Goal: Information Seeking & Learning: Find contact information

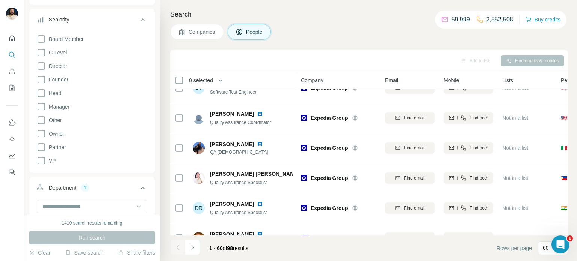
scroll to position [86, 0]
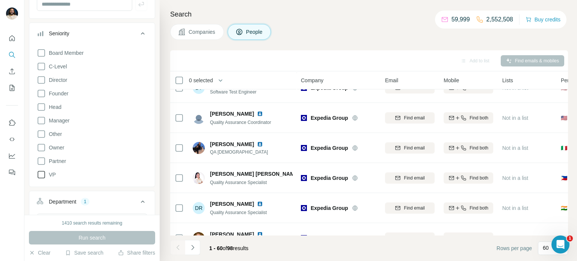
click at [37, 175] on icon at bounding box center [41, 174] width 9 height 9
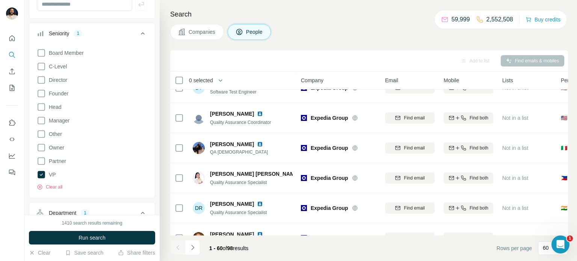
scroll to position [0, 0]
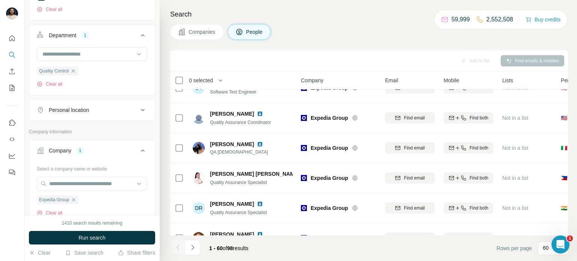
scroll to position [271, 0]
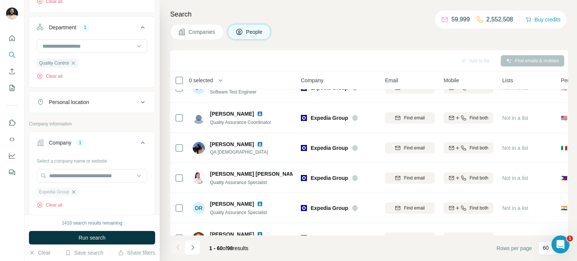
click at [76, 194] on div "Expedia Group" at bounding box center [58, 191] width 42 height 9
click at [76, 193] on icon "button" at bounding box center [73, 191] width 3 height 3
click at [76, 173] on input "text" at bounding box center [92, 176] width 110 height 14
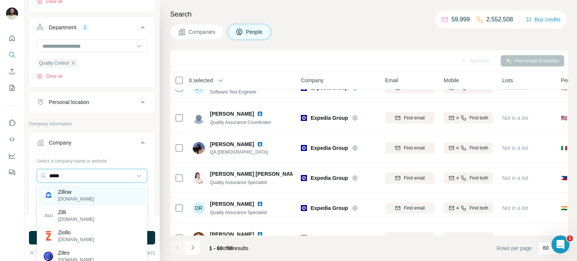
type input "*****"
click at [81, 195] on div "Zillow zillow.com" at bounding box center [92, 195] width 107 height 20
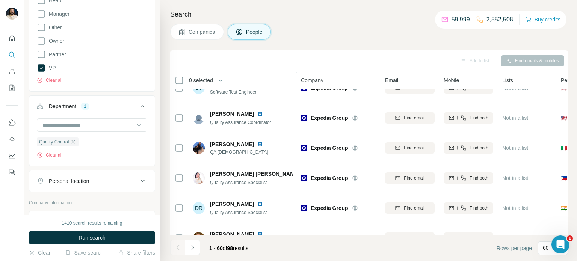
scroll to position [192, 0]
click at [95, 123] on input at bounding box center [88, 125] width 93 height 8
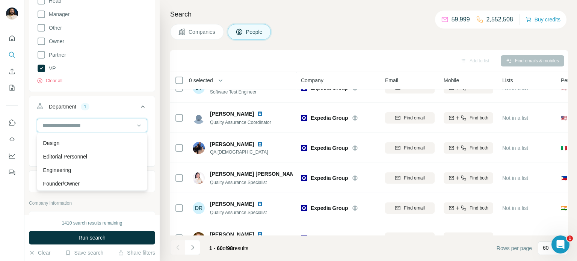
scroll to position [50, 0]
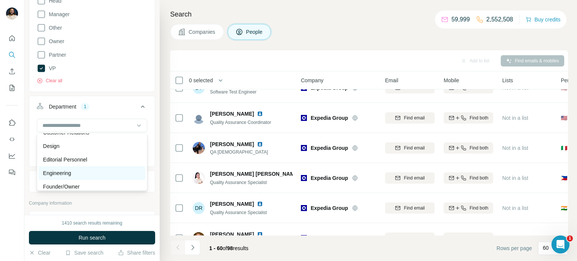
click at [72, 179] on div "Engineering" at bounding box center [92, 173] width 107 height 14
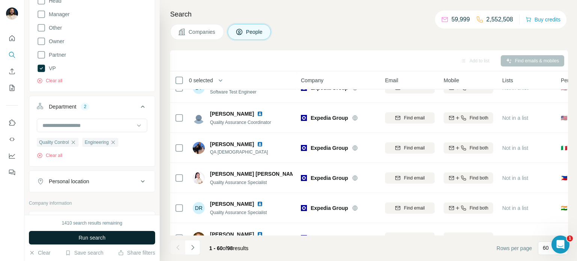
click at [99, 236] on span "Run search" at bounding box center [92, 238] width 27 height 8
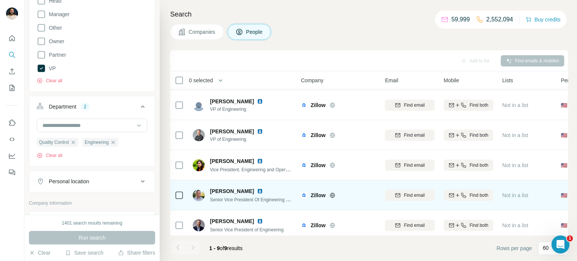
scroll to position [124, 0]
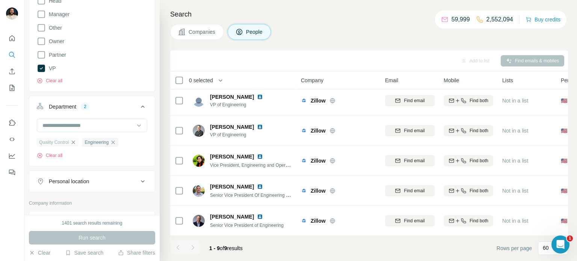
click at [75, 142] on icon "button" at bounding box center [73, 142] width 3 height 3
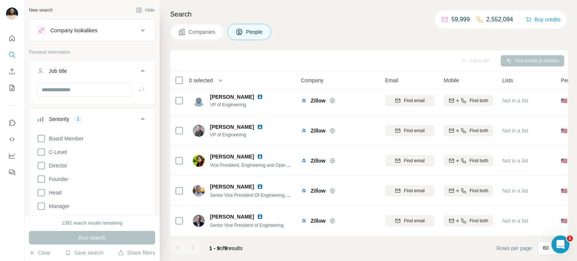
click at [124, 71] on div "Job title" at bounding box center [87, 71] width 101 height 8
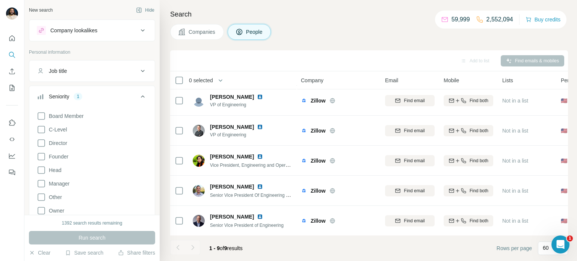
click at [124, 71] on div "Job title" at bounding box center [87, 71] width 101 height 8
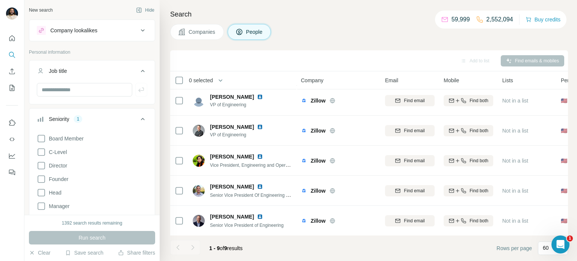
click at [127, 70] on div "Job title" at bounding box center [87, 71] width 101 height 8
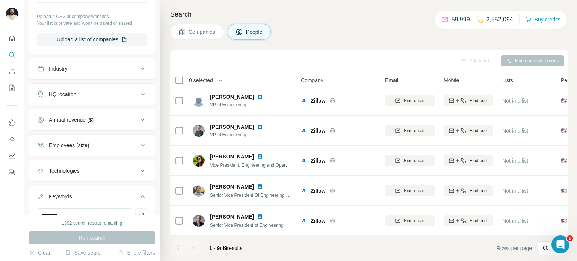
scroll to position [467, 0]
click at [128, 72] on button "Industry" at bounding box center [91, 67] width 125 height 18
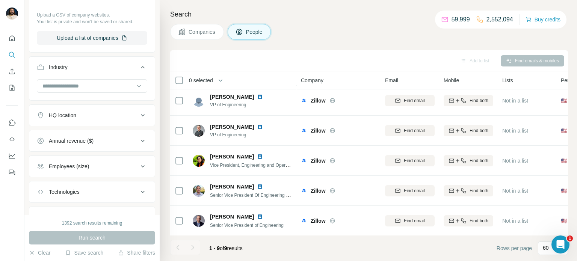
click at [128, 72] on button "Industry" at bounding box center [91, 68] width 125 height 21
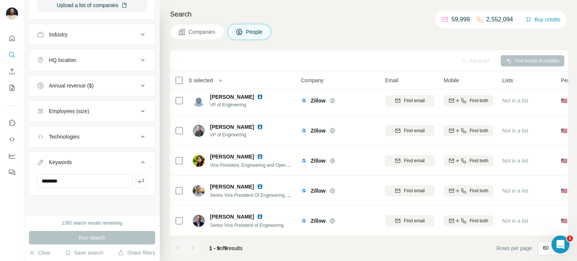
scroll to position [500, 0]
click at [101, 178] on input "********" at bounding box center [84, 181] width 95 height 14
type input "********"
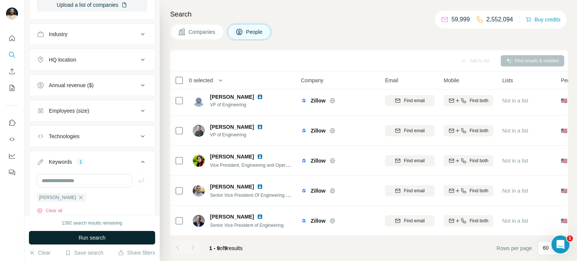
click at [120, 233] on button "Run search" at bounding box center [92, 238] width 126 height 14
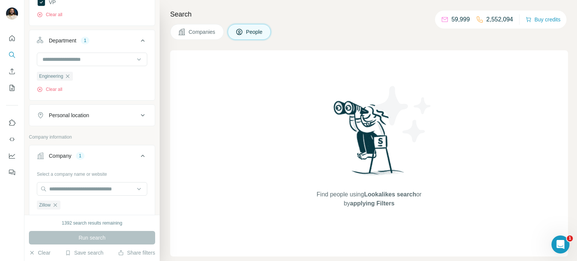
scroll to position [234, 0]
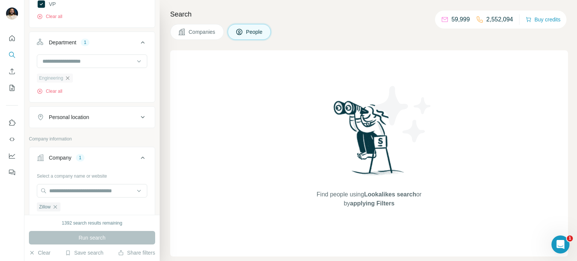
click at [66, 79] on icon "button" at bounding box center [68, 78] width 6 height 6
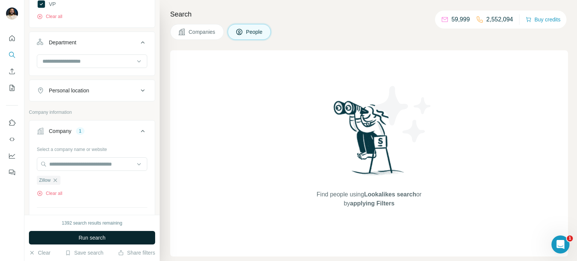
click at [116, 236] on button "Run search" at bounding box center [92, 238] width 126 height 14
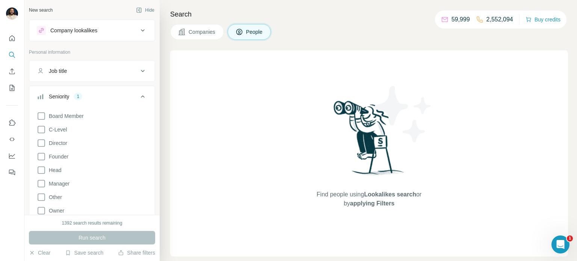
click at [145, 26] on icon at bounding box center [142, 30] width 9 height 9
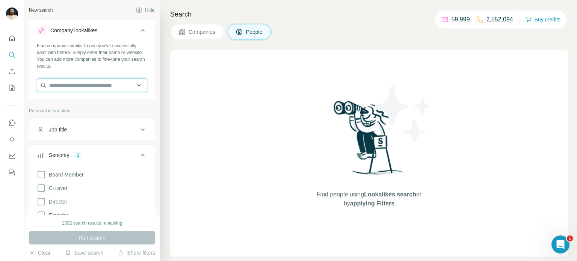
click at [95, 88] on input "text" at bounding box center [92, 86] width 110 height 14
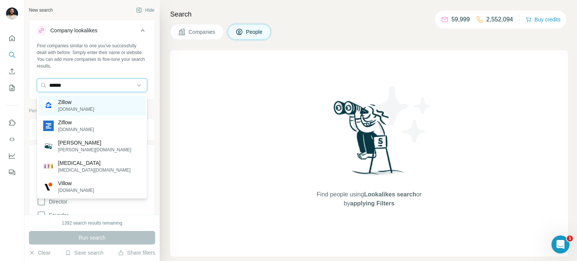
type input "******"
click at [115, 109] on div "Zillow zillow.com" at bounding box center [92, 105] width 107 height 20
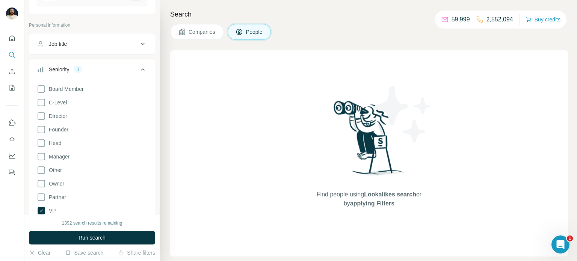
scroll to position [308, 0]
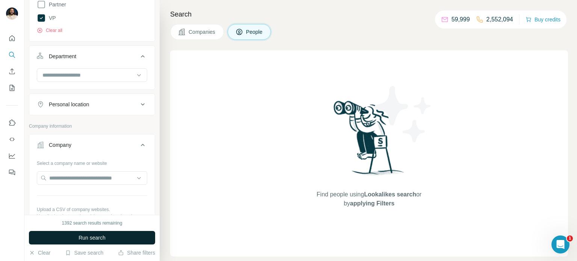
click at [117, 234] on button "Run search" at bounding box center [92, 238] width 126 height 14
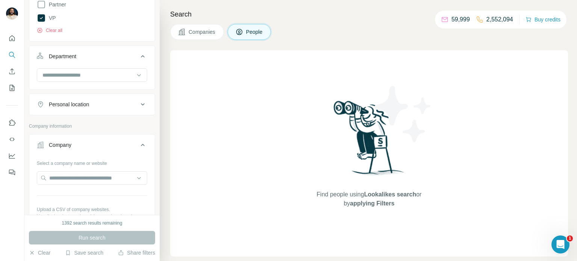
click at [201, 24] on button "Companies" at bounding box center [197, 32] width 54 height 16
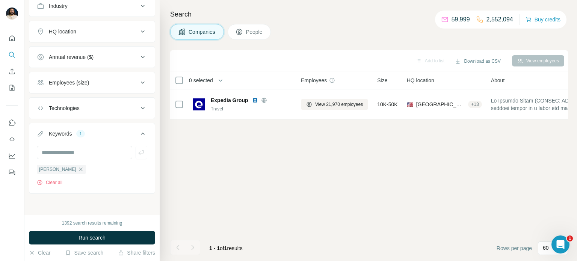
scroll to position [14, 0]
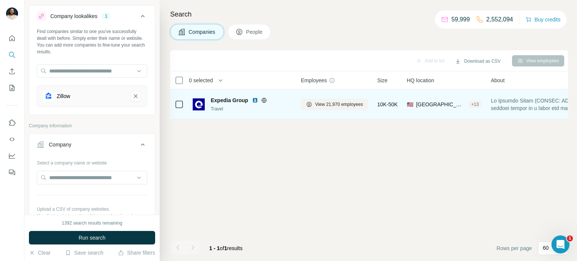
click at [231, 99] on span "Expedia Group" at bounding box center [230, 101] width 38 height 8
click at [355, 106] on span "View 21,970 employees" at bounding box center [339, 104] width 48 height 7
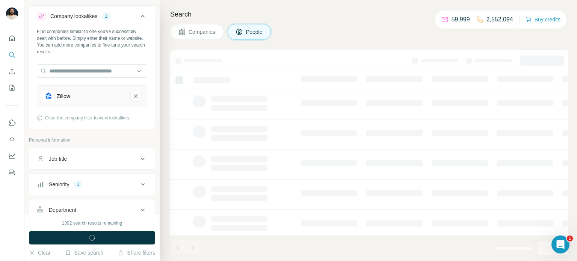
scroll to position [145, 0]
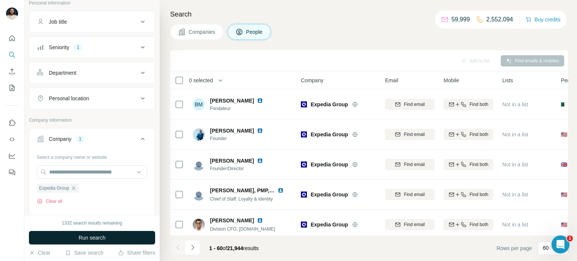
scroll to position [157, 0]
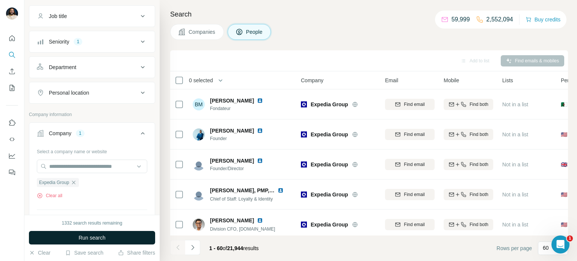
click at [103, 243] on button "Run search" at bounding box center [92, 238] width 126 height 14
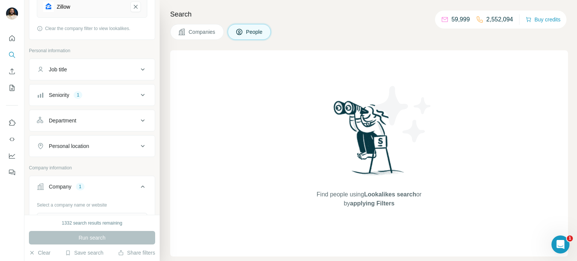
scroll to position [98, 0]
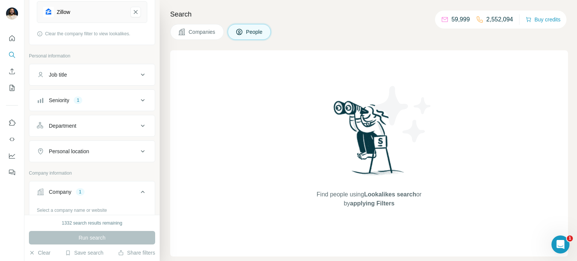
click at [142, 101] on icon at bounding box center [142, 100] width 9 height 9
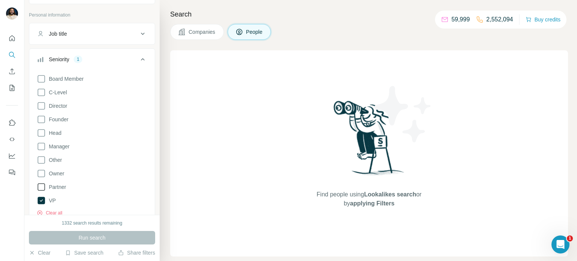
scroll to position [144, 0]
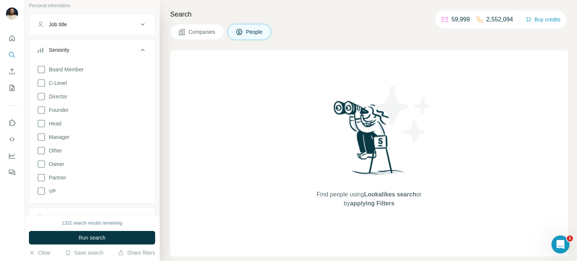
scroll to position [158, 0]
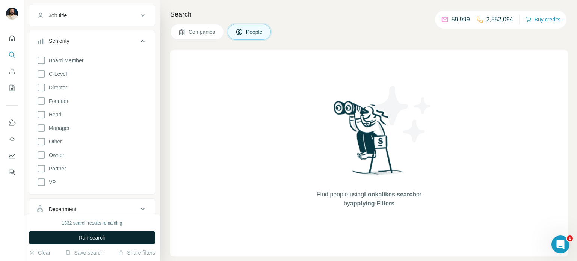
click at [106, 241] on span "Run search" at bounding box center [92, 238] width 27 height 8
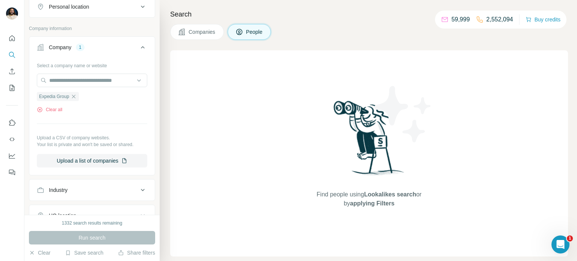
scroll to position [389, 0]
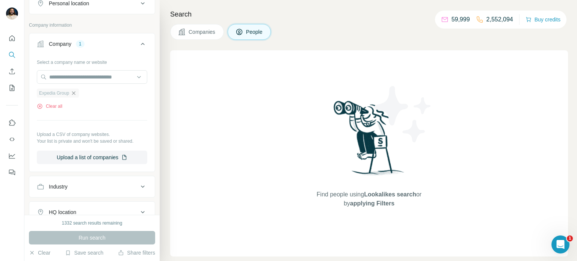
click at [73, 93] on icon "button" at bounding box center [74, 93] width 6 height 6
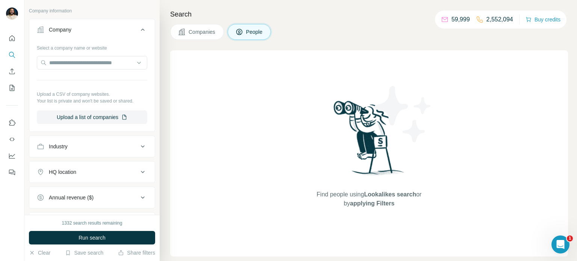
scroll to position [375, 0]
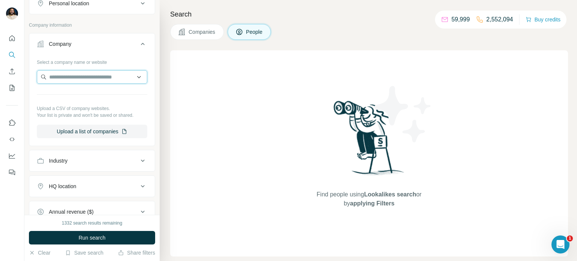
click at [76, 77] on input "text" at bounding box center [92, 77] width 110 height 14
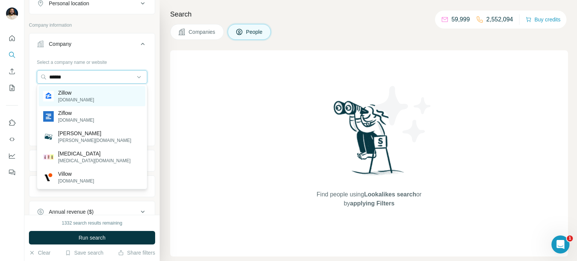
type input "******"
click at [67, 95] on p "Zillow" at bounding box center [76, 93] width 36 height 8
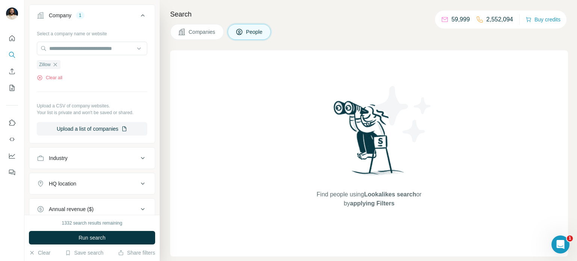
scroll to position [423, 0]
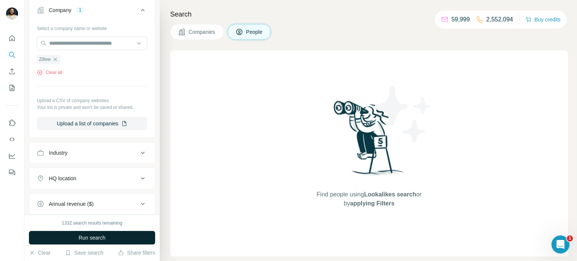
click at [89, 234] on span "Run search" at bounding box center [92, 238] width 27 height 8
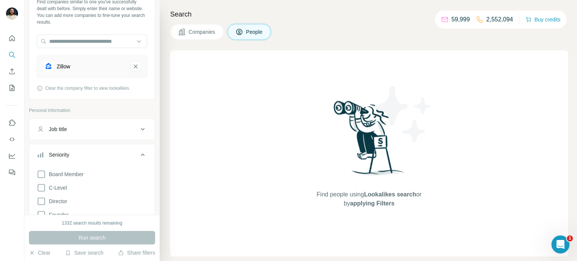
scroll to position [13, 0]
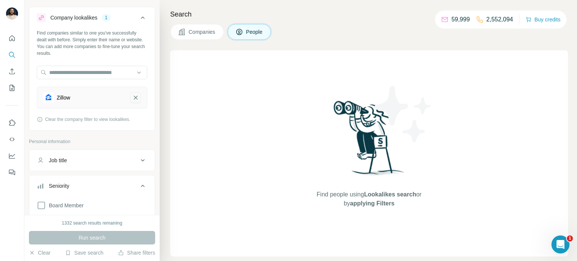
click at [136, 101] on icon "Zillow-remove-button" at bounding box center [135, 98] width 7 height 8
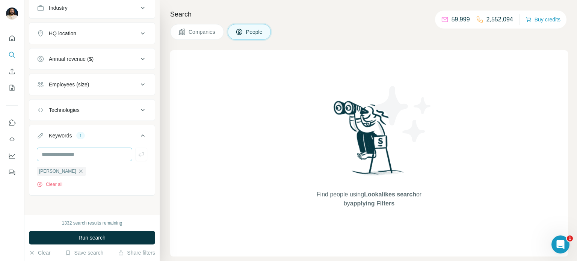
scroll to position [495, 0]
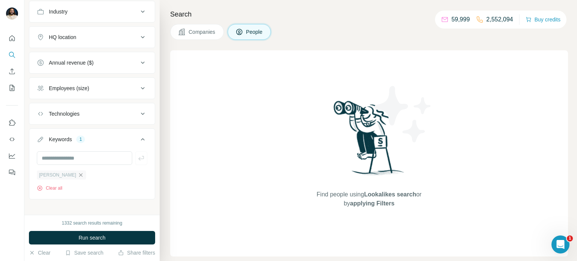
click at [79, 174] on icon "button" at bounding box center [80, 174] width 3 height 3
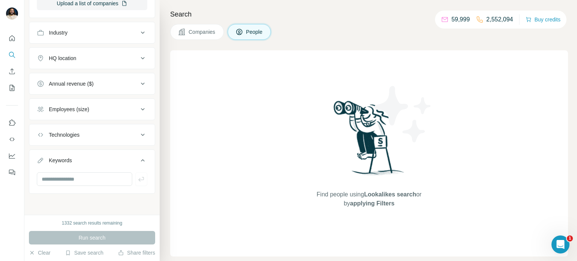
scroll to position [472, 0]
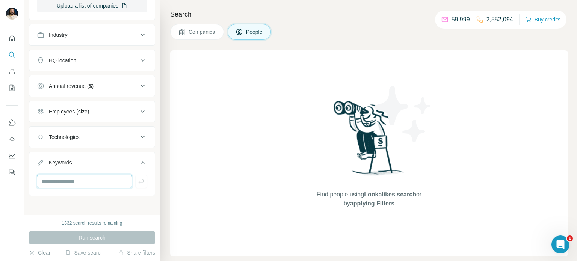
click at [73, 180] on input "text" at bounding box center [84, 182] width 95 height 14
type input "***"
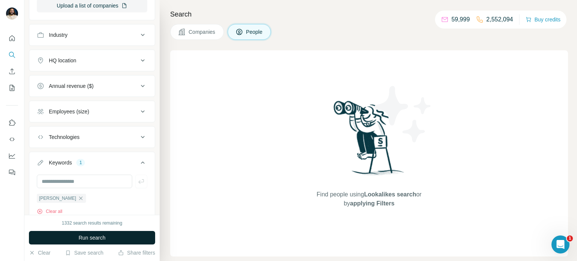
click at [112, 242] on button "Run search" at bounding box center [92, 238] width 126 height 14
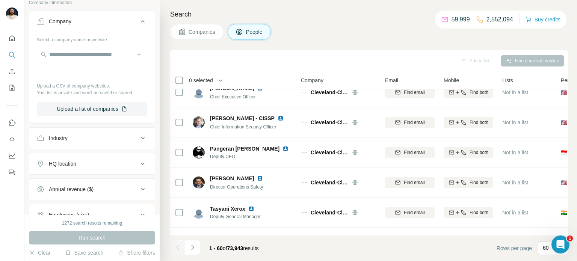
scroll to position [345, 0]
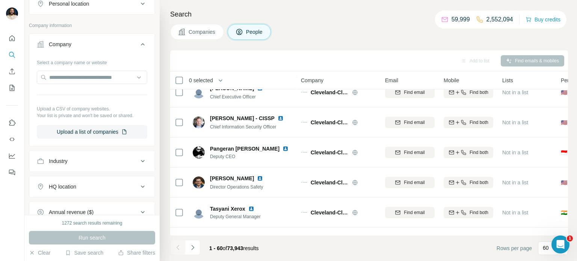
click at [142, 163] on icon at bounding box center [142, 161] width 9 height 9
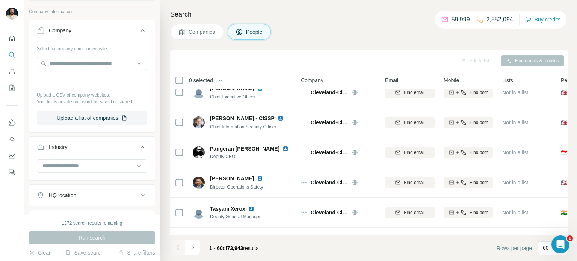
scroll to position [367, 0]
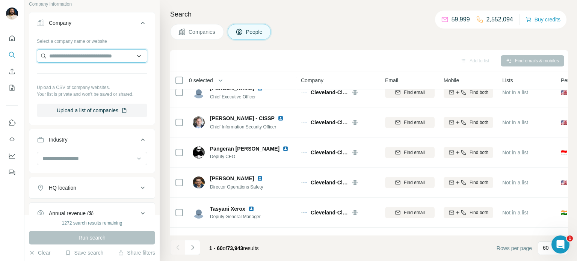
click at [106, 52] on input "text" at bounding box center [92, 56] width 110 height 14
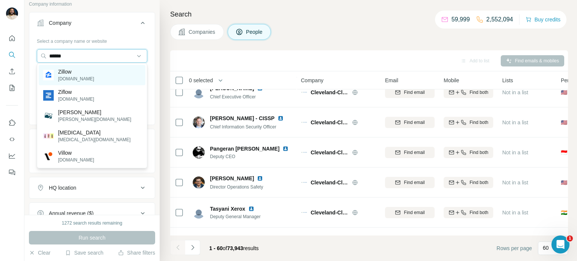
type input "******"
click at [88, 77] on div "Zillow zillow.com" at bounding box center [92, 75] width 107 height 20
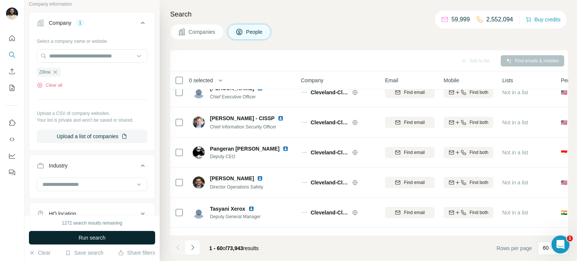
click at [107, 240] on button "Run search" at bounding box center [92, 238] width 126 height 14
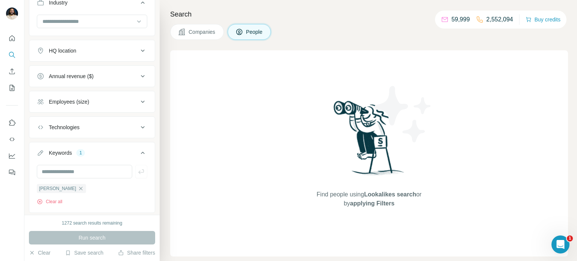
scroll to position [547, 0]
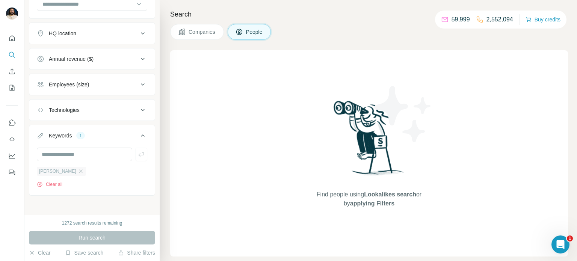
click at [47, 167] on div "jon" at bounding box center [61, 171] width 49 height 9
click at [78, 170] on icon "button" at bounding box center [81, 171] width 6 height 6
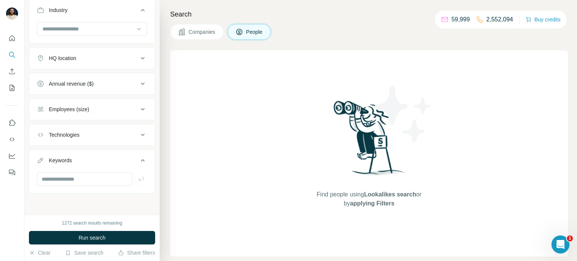
scroll to position [520, 0]
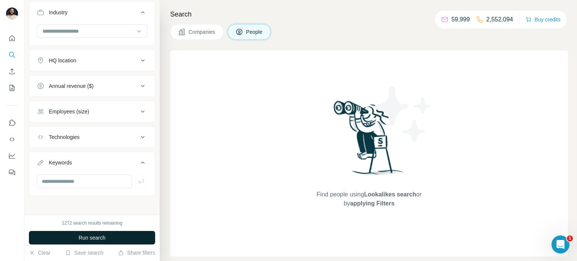
click at [104, 241] on span "Run search" at bounding box center [92, 238] width 27 height 8
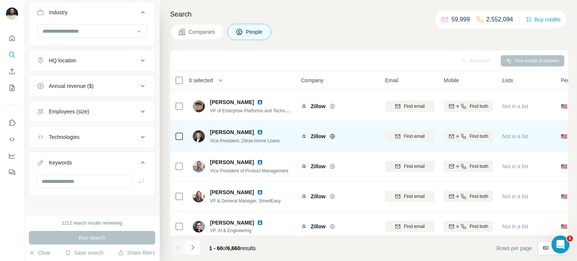
scroll to position [1657, 0]
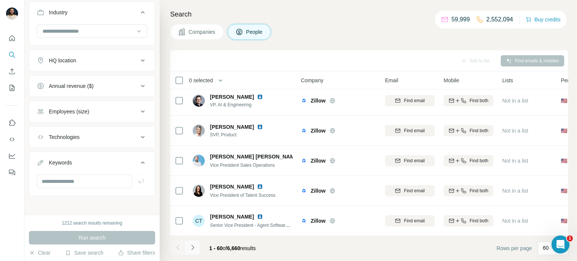
click at [193, 252] on button "Navigate to next page" at bounding box center [192, 247] width 15 height 15
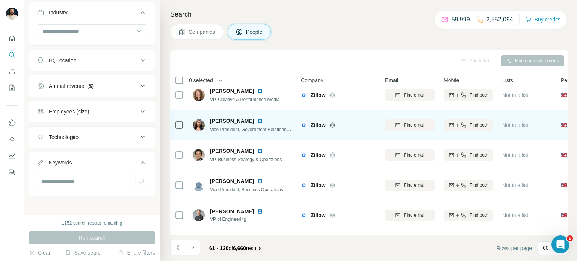
scroll to position [582, 0]
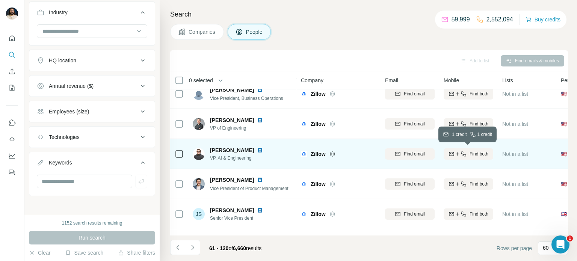
drag, startPoint x: 473, startPoint y: 154, endPoint x: 479, endPoint y: 152, distance: 6.7
click at [475, 151] on span "Find both" at bounding box center [479, 154] width 19 height 7
click at [479, 156] on div "Finding mobile" at bounding box center [469, 154] width 50 height 21
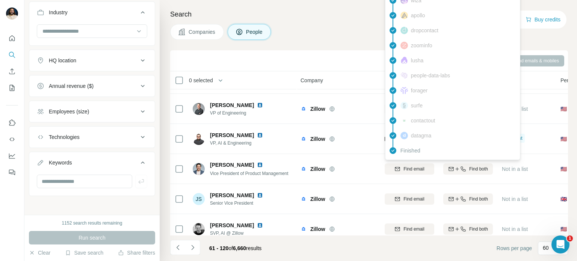
scroll to position [597, 0]
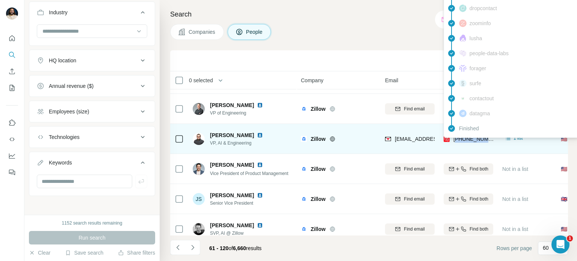
click at [0, 0] on tbody "Dan Wulin VP of Data Engineering Zillow Find email Find both Not in a list 🇺🇸 U…" at bounding box center [0, 0] width 0 height 0
click at [480, 140] on span "[PHONE_NUMBER]" at bounding box center [476, 139] width 47 height 6
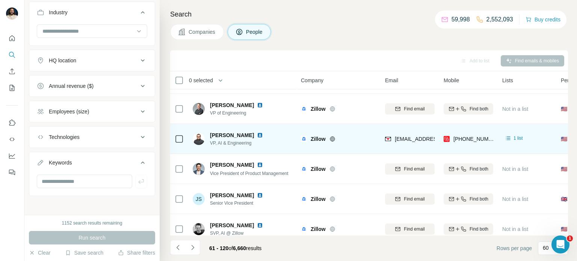
click at [521, 150] on td "1 list" at bounding box center [527, 139] width 59 height 30
click at [520, 142] on div "1 list" at bounding box center [513, 138] width 23 height 9
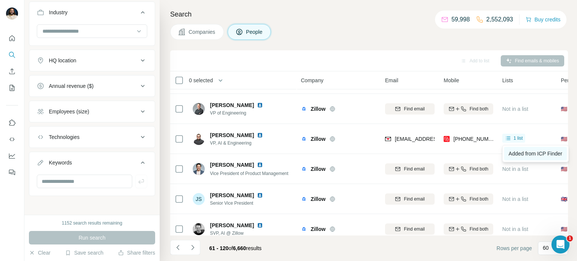
click at [532, 155] on span "Added from ICP Finder" at bounding box center [536, 154] width 54 height 6
